Goal: Transaction & Acquisition: Subscribe to service/newsletter

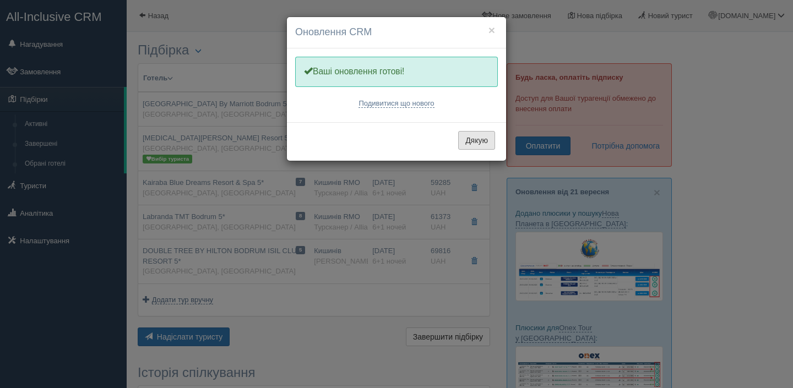
click at [488, 140] on button "Дякую" at bounding box center [476, 140] width 37 height 19
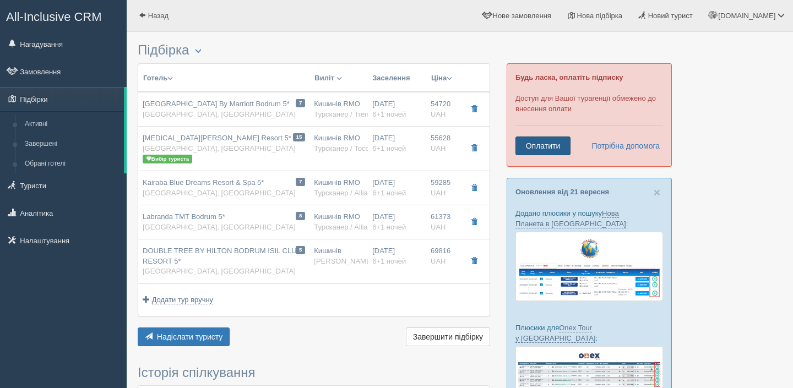
click at [536, 146] on link "Оплатити" at bounding box center [542, 146] width 55 height 19
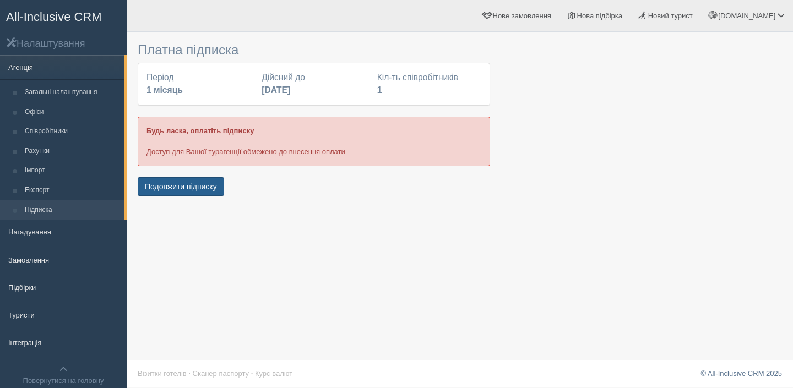
click at [206, 189] on button "Подовжити підписку" at bounding box center [181, 186] width 86 height 19
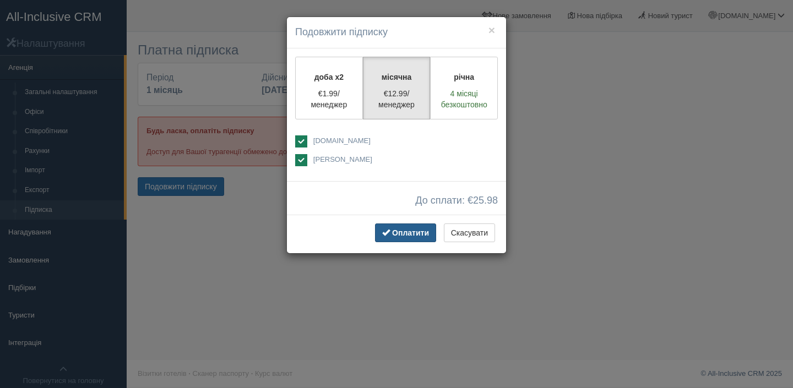
click at [394, 233] on span "Оплатити" at bounding box center [410, 232] width 37 height 9
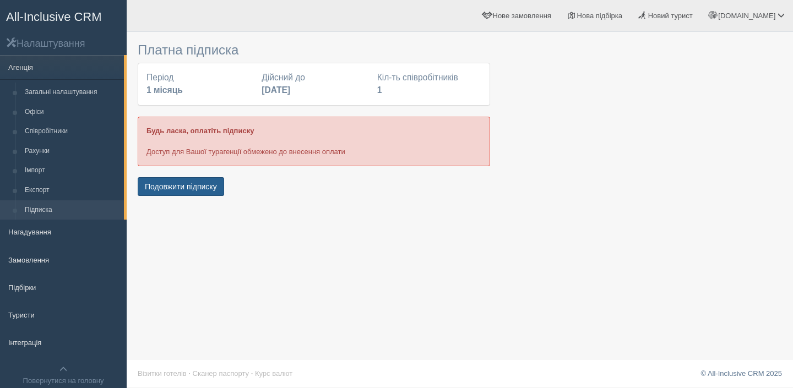
click at [197, 183] on button "Подовжити підписку" at bounding box center [181, 186] width 86 height 19
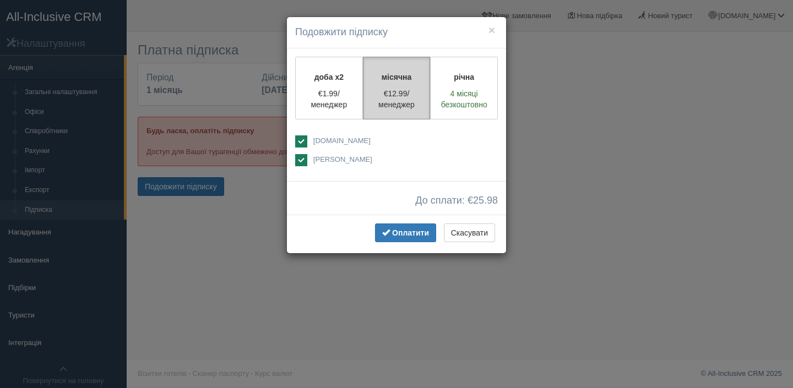
click at [417, 75] on p "місячна" at bounding box center [396, 77] width 53 height 11
click at [300, 143] on ins at bounding box center [301, 141] width 12 height 12
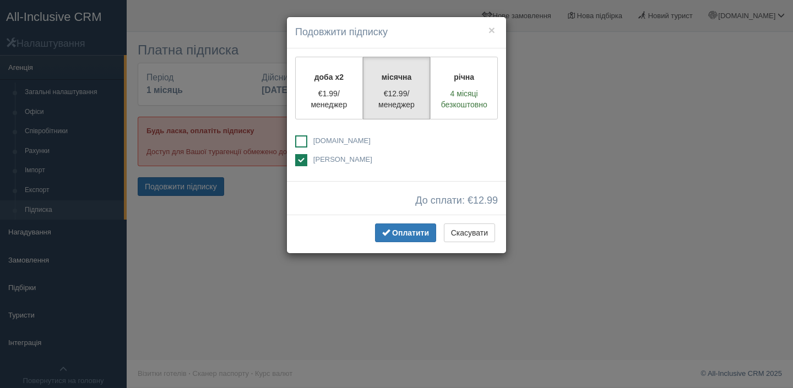
click at [299, 138] on ins at bounding box center [301, 141] width 12 height 12
checkbox input "true"
click at [303, 158] on ins at bounding box center [301, 160] width 12 height 12
checkbox input "false"
click at [398, 227] on button "Оплатити" at bounding box center [405, 233] width 61 height 19
